Goal: Task Accomplishment & Management: Use online tool/utility

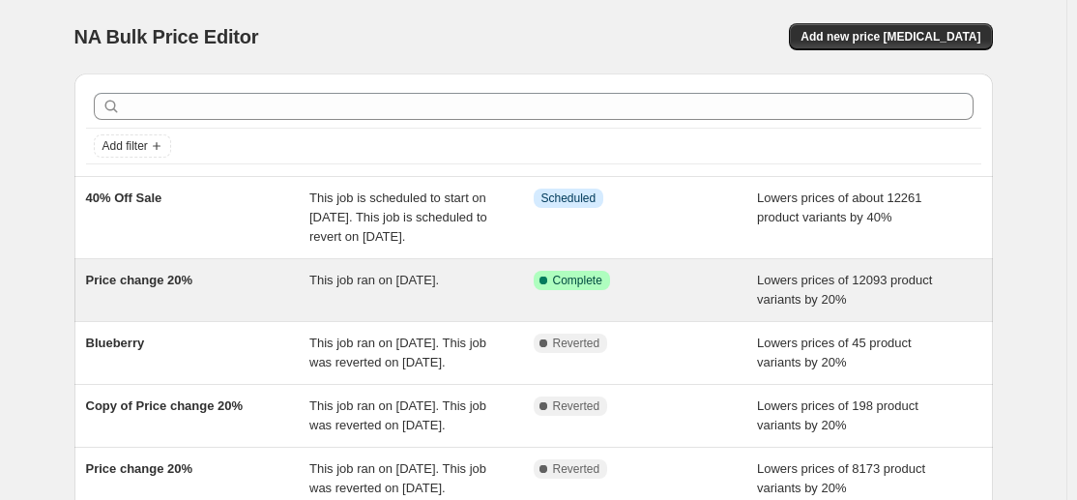
click at [235, 309] on div "Price change 20%" at bounding box center [198, 290] width 224 height 39
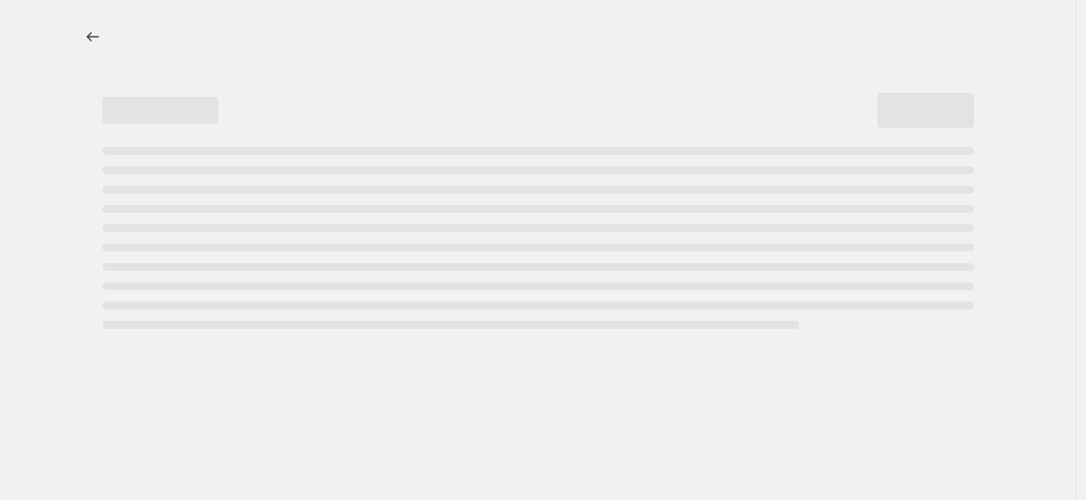
select select "percentage"
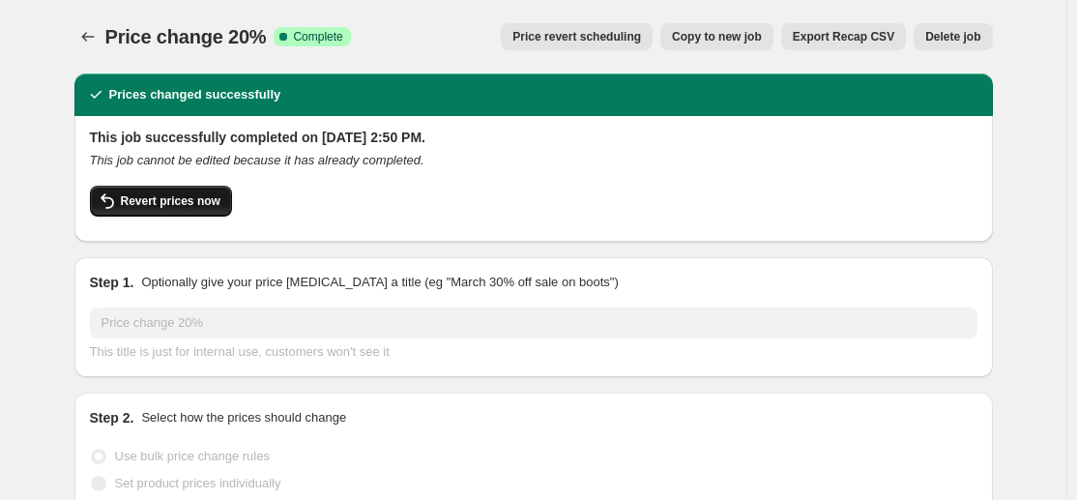
click at [162, 211] on button "Revert prices now" at bounding box center [161, 201] width 142 height 31
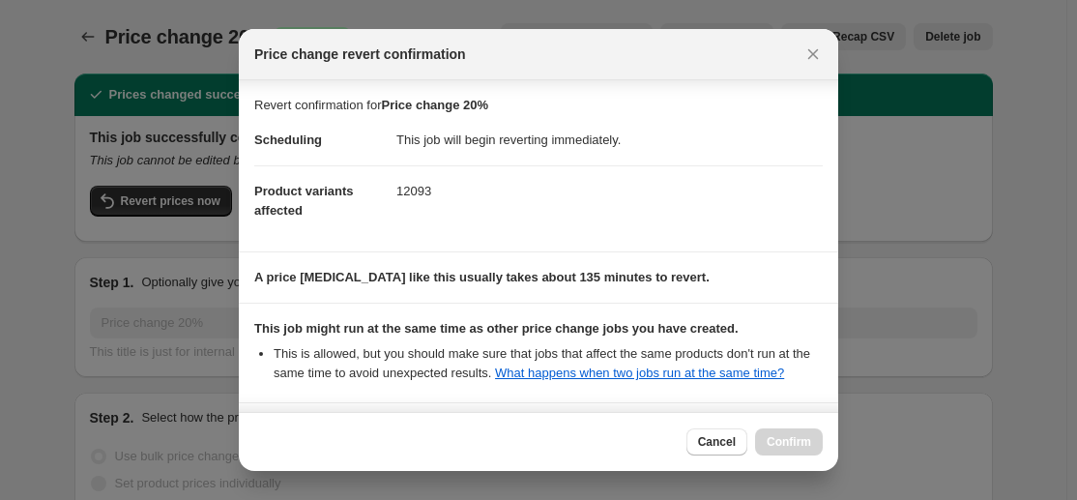
scroll to position [213, 0]
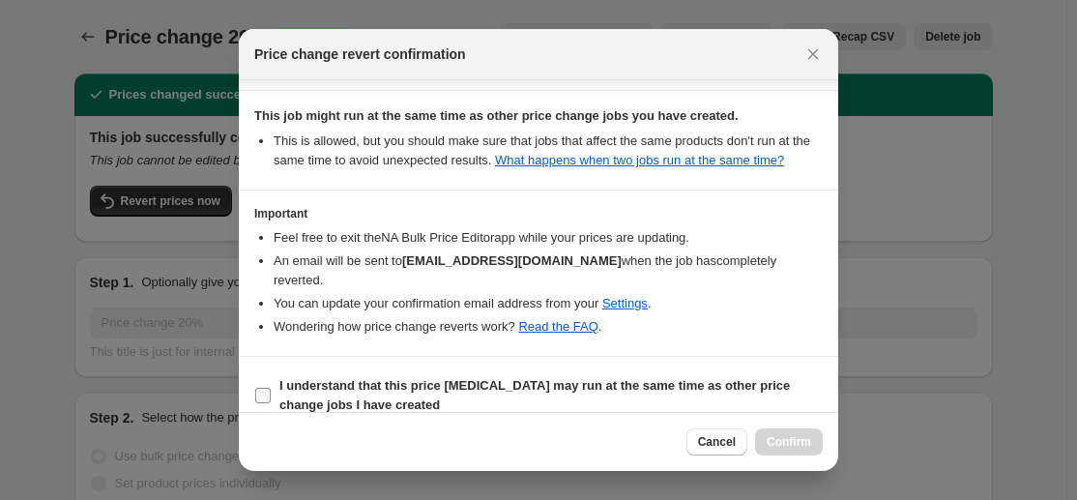
click at [257, 388] on input "I understand that this price change job may run at the same time as other price…" at bounding box center [262, 395] width 15 height 15
checkbox input "true"
click at [810, 444] on span "Confirm" at bounding box center [788, 441] width 44 height 15
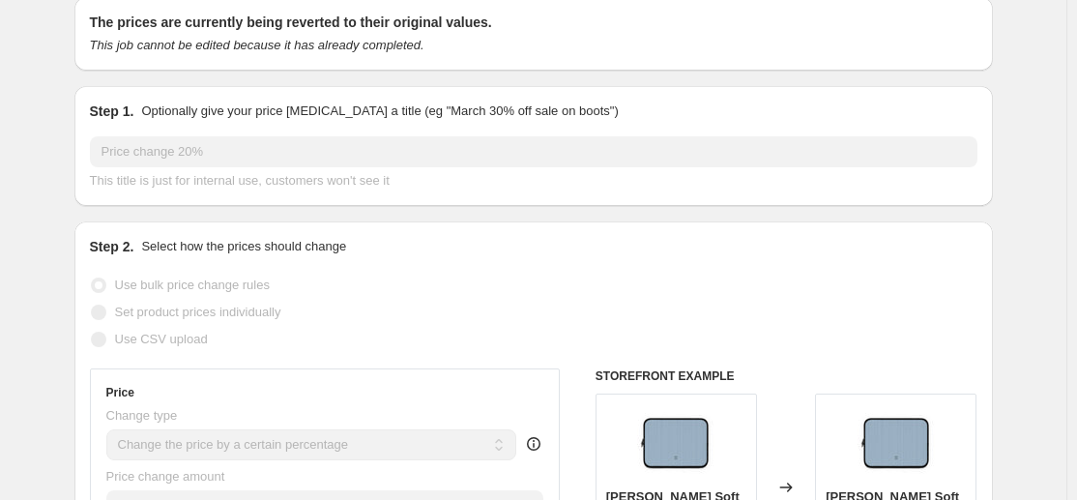
scroll to position [0, 0]
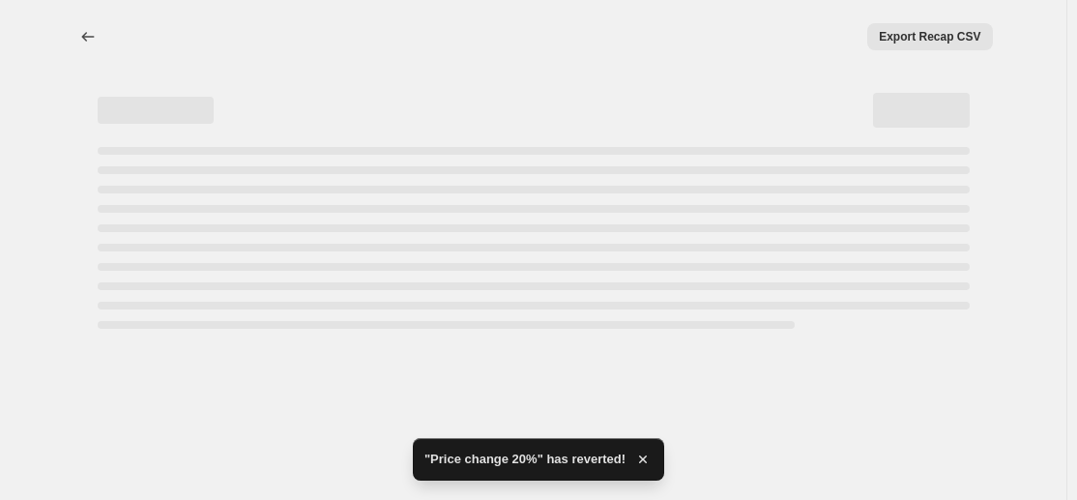
select select "percentage"
